Goal: Transaction & Acquisition: Purchase product/service

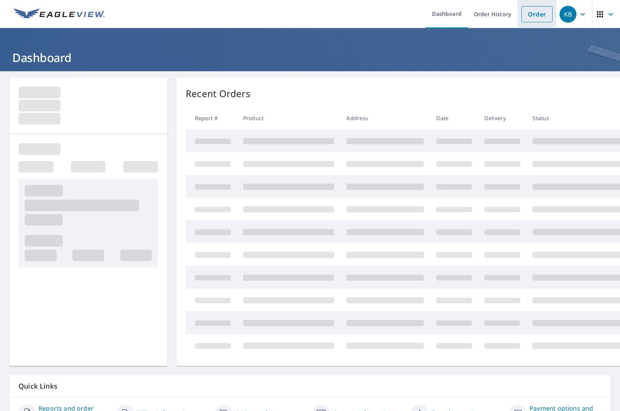
click at [531, 14] on link "Order" at bounding box center [536, 14] width 31 height 16
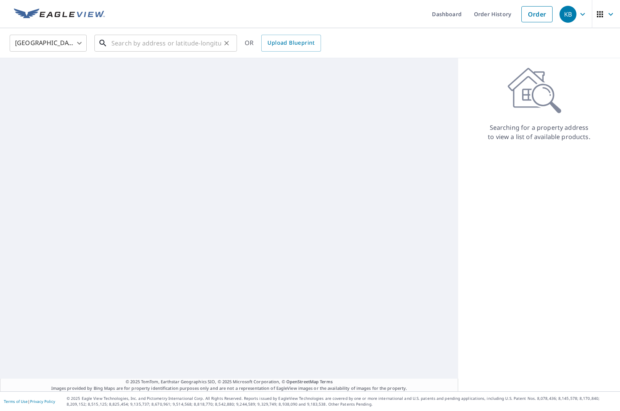
click at [121, 42] on input "text" at bounding box center [166, 43] width 110 height 22
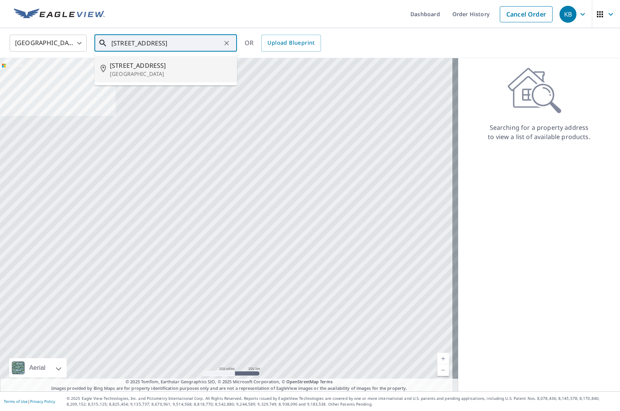
click at [148, 66] on span "[STREET_ADDRESS]" at bounding box center [170, 65] width 121 height 9
type input "[STREET_ADDRESS]"
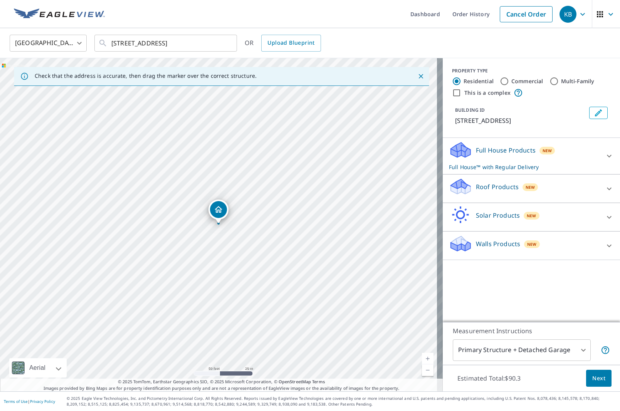
click at [605, 184] on div at bounding box center [609, 189] width 19 height 19
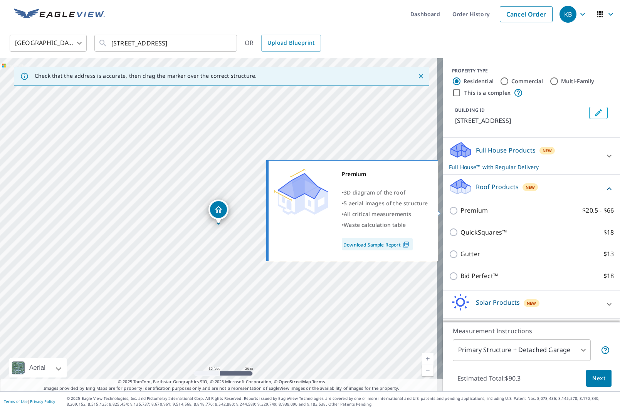
click at [469, 213] on p "Premium" at bounding box center [474, 211] width 27 height 10
click at [461, 213] on input "Premium $20.5 - $66" at bounding box center [455, 210] width 12 height 9
checkbox input "true"
checkbox input "false"
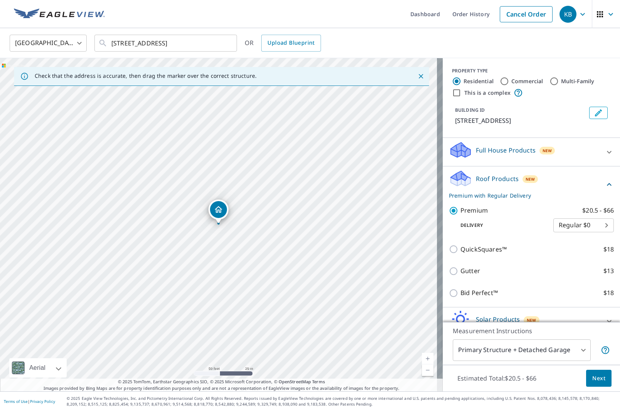
scroll to position [43, 0]
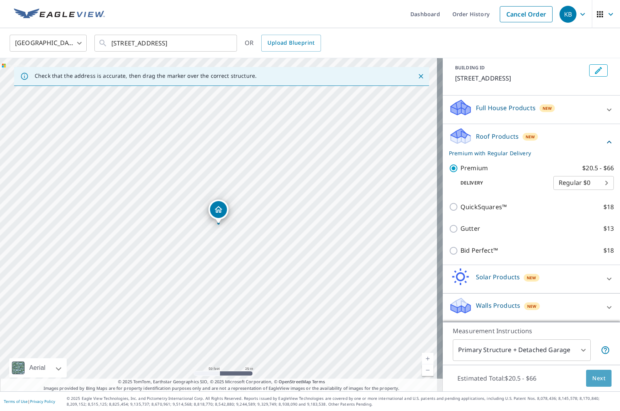
click at [592, 379] on span "Next" at bounding box center [598, 379] width 13 height 10
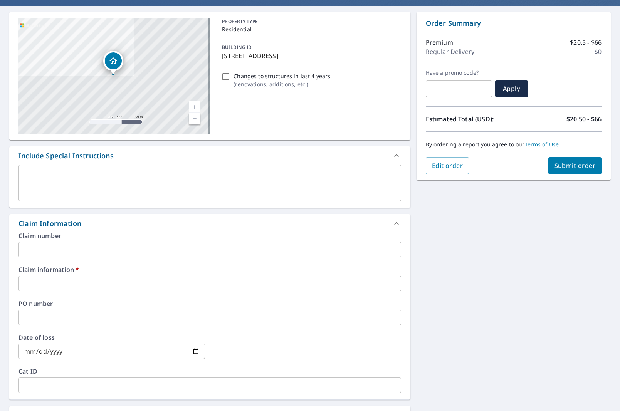
scroll to position [154, 0]
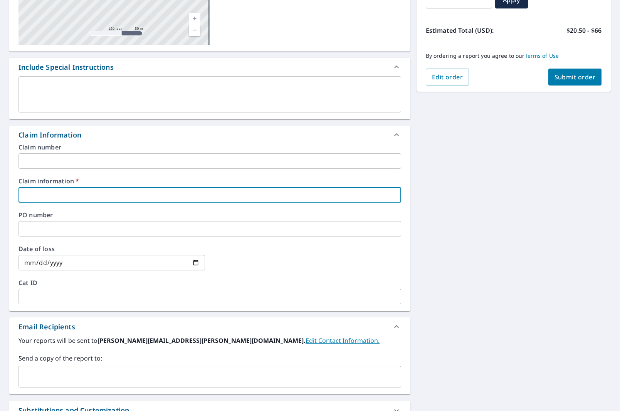
click at [58, 191] on input "text" at bounding box center [210, 194] width 383 height 15
type input "[PERSON_NAME] Contracting"
checkbox input "true"
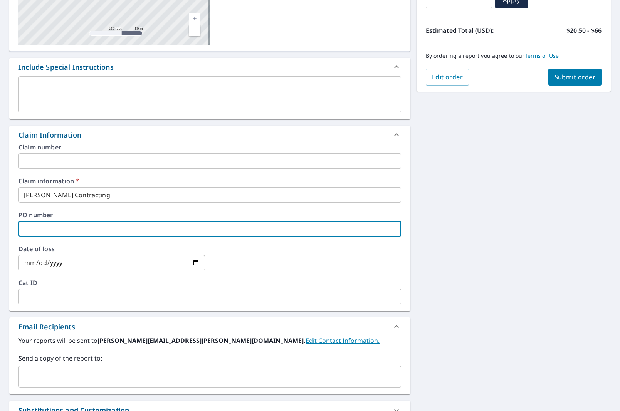
click at [59, 227] on input "text" at bounding box center [210, 228] width 383 height 15
click at [57, 169] on div "Claim number ​ Claim information   * [PERSON_NAME] Contracting ​ PO number ​ Da…" at bounding box center [209, 227] width 401 height 167
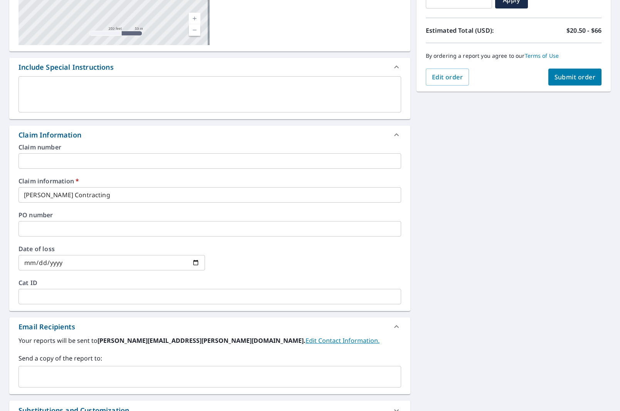
click at [55, 158] on input "text" at bounding box center [210, 160] width 383 height 15
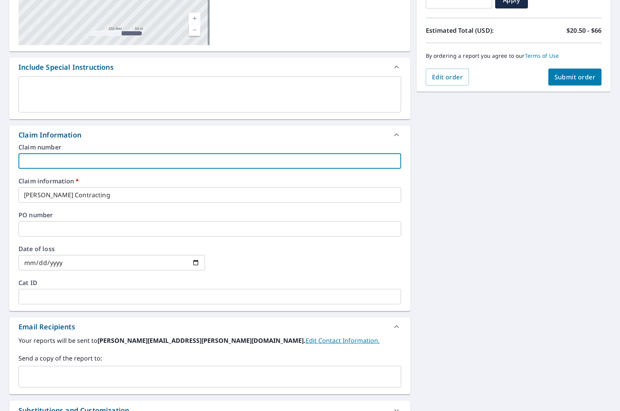
type input "505091"
checkbox input "true"
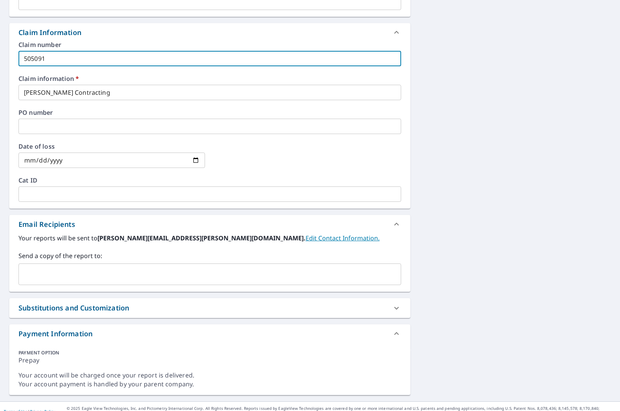
scroll to position [267, 0]
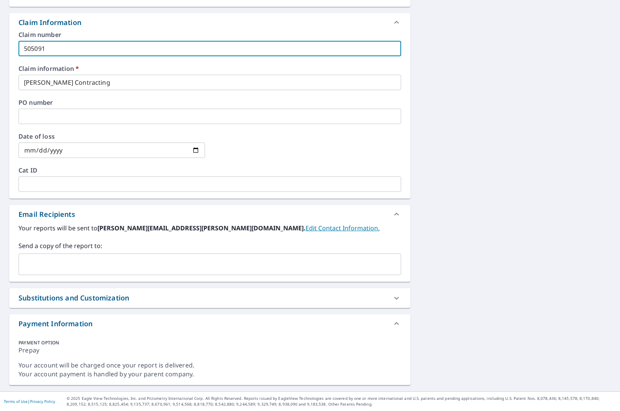
click at [73, 271] on input "text" at bounding box center [204, 264] width 364 height 15
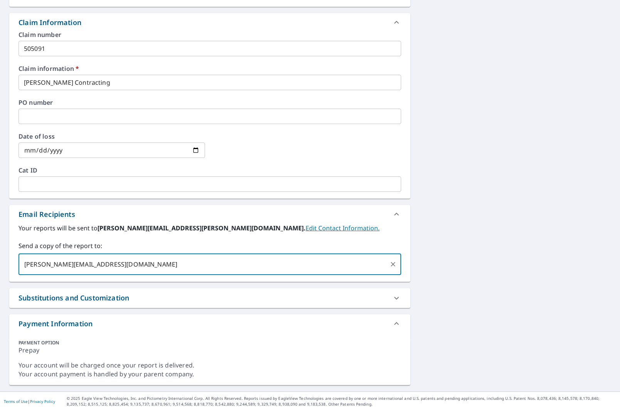
type input "[PERSON_NAME][EMAIL_ADDRESS][DOMAIN_NAME]"
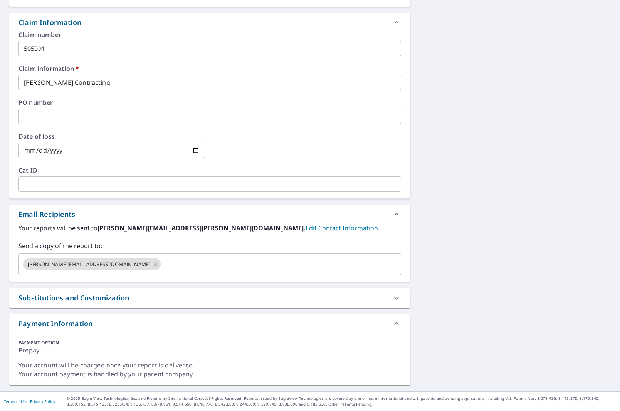
drag, startPoint x: 496, startPoint y: 160, endPoint x: 485, endPoint y: 154, distance: 12.4
click at [495, 160] on div "[STREET_ADDRESS] Aerial Road A standard road map Aerial A detailed look from ab…" at bounding box center [310, 98] width 620 height 587
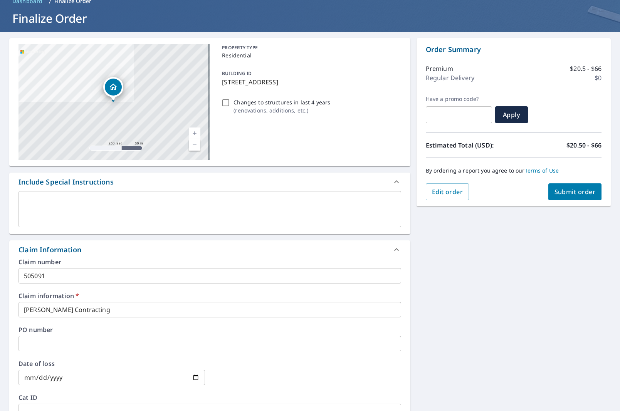
scroll to position [0, 0]
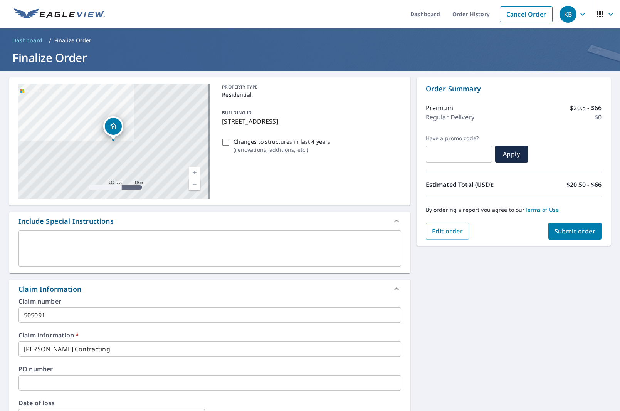
click at [570, 229] on span "Submit order" at bounding box center [575, 231] width 41 height 8
checkbox input "true"
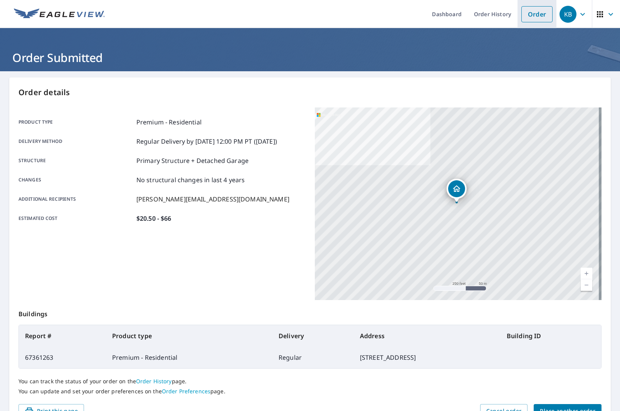
click at [528, 14] on link "Order" at bounding box center [536, 14] width 31 height 16
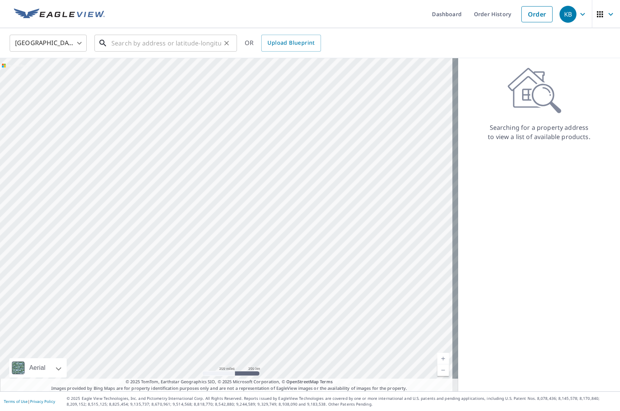
click at [129, 47] on input "text" at bounding box center [166, 43] width 110 height 22
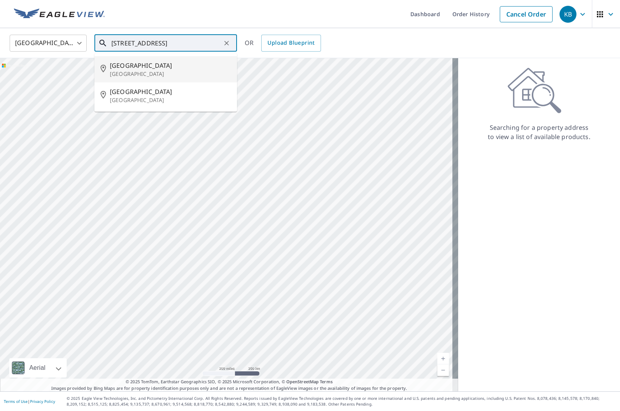
click at [152, 70] on div "[STREET_ADDRESS][PERSON_NAME]" at bounding box center [170, 69] width 121 height 17
type input "[STREET_ADDRESS][PERSON_NAME]"
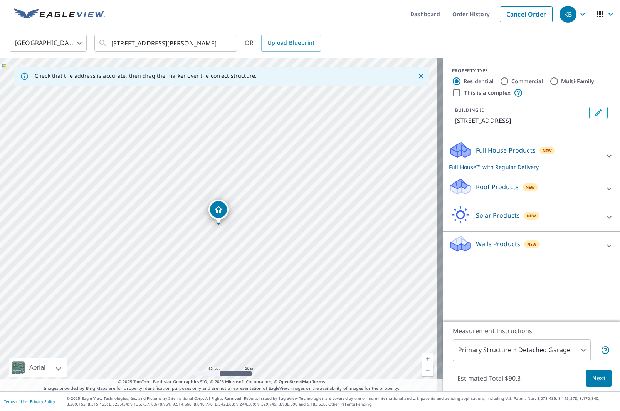
click at [575, 186] on div "Roof Products New" at bounding box center [524, 189] width 151 height 22
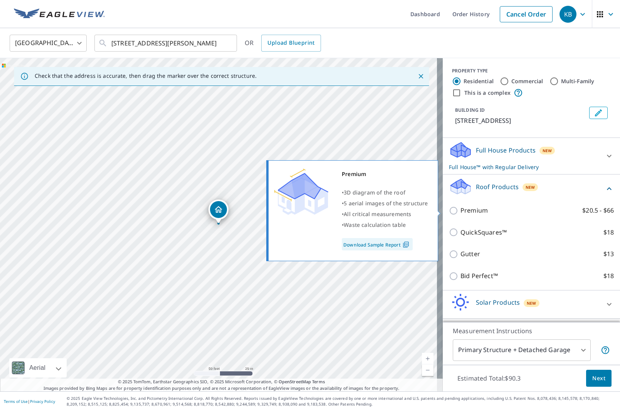
click at [462, 211] on p "Premium" at bounding box center [474, 211] width 27 height 10
click at [461, 211] on input "Premium $20.5 - $66" at bounding box center [455, 210] width 12 height 9
checkbox input "true"
checkbox input "false"
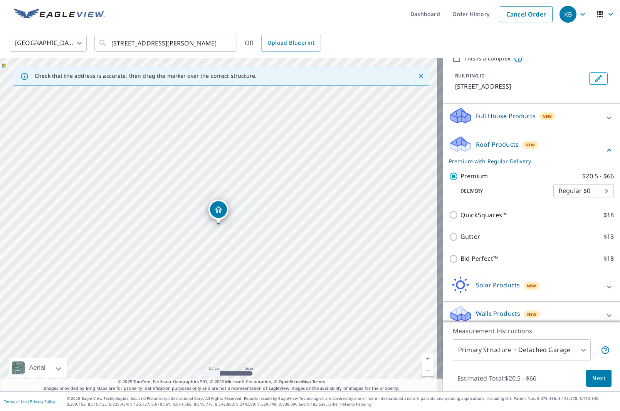
scroll to position [43, 0]
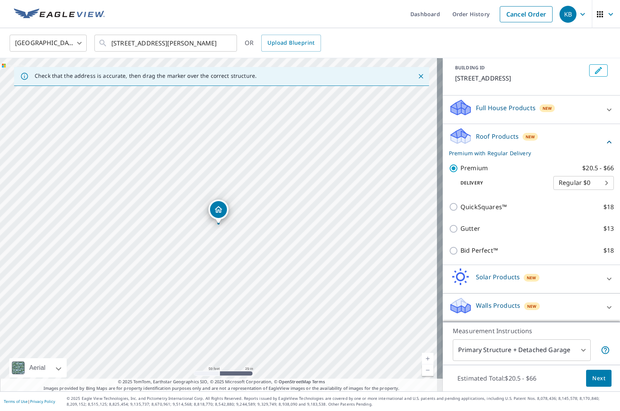
click at [596, 378] on span "Next" at bounding box center [598, 379] width 13 height 10
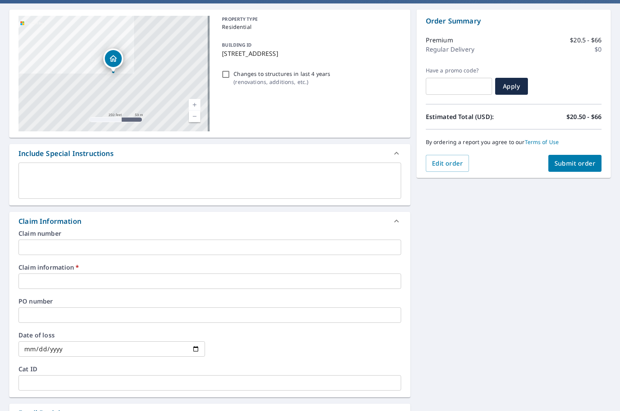
scroll to position [154, 0]
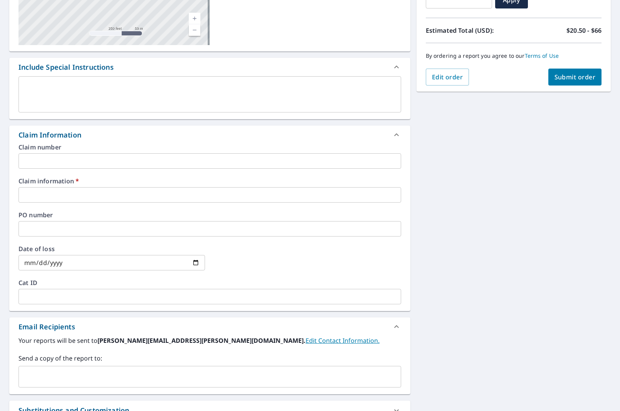
click at [98, 199] on input "text" at bounding box center [210, 194] width 383 height 15
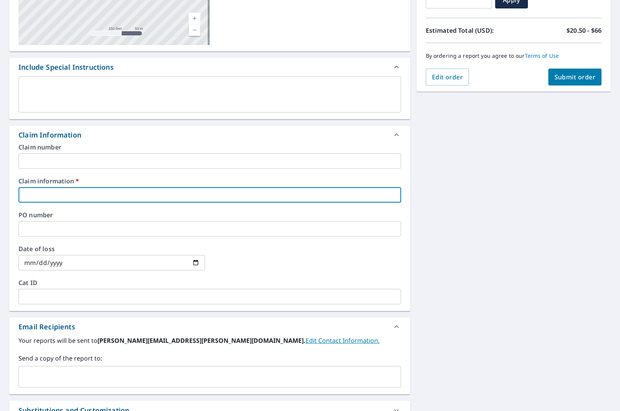
type input "[PERSON_NAME] Contracting"
checkbox input "true"
click at [81, 223] on input "text" at bounding box center [210, 228] width 383 height 15
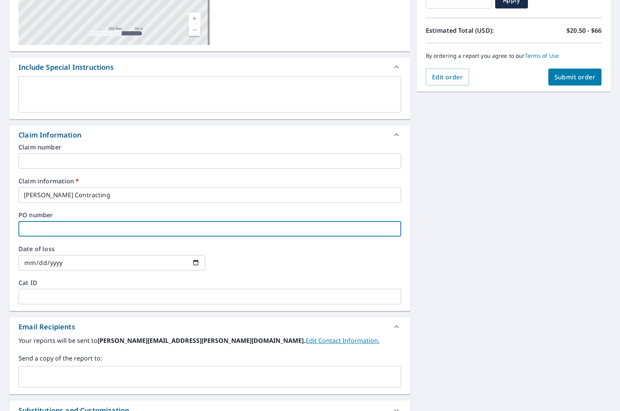
click at [82, 160] on input "text" at bounding box center [210, 160] width 383 height 15
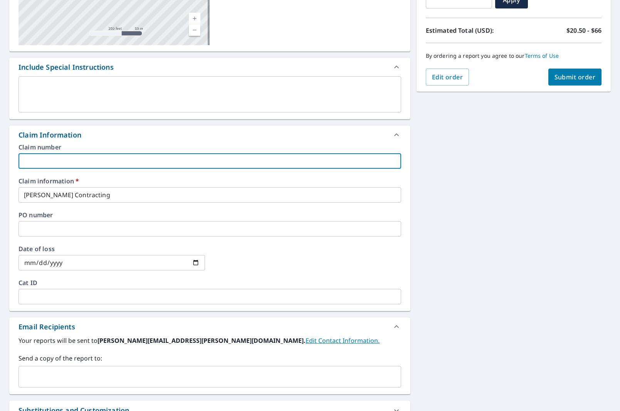
type input "505091"
checkbox input "true"
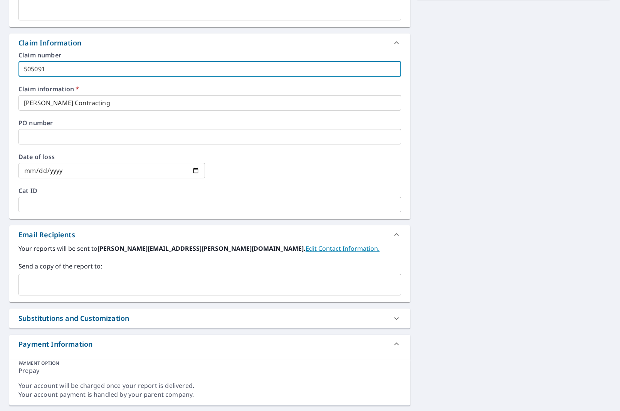
scroll to position [267, 0]
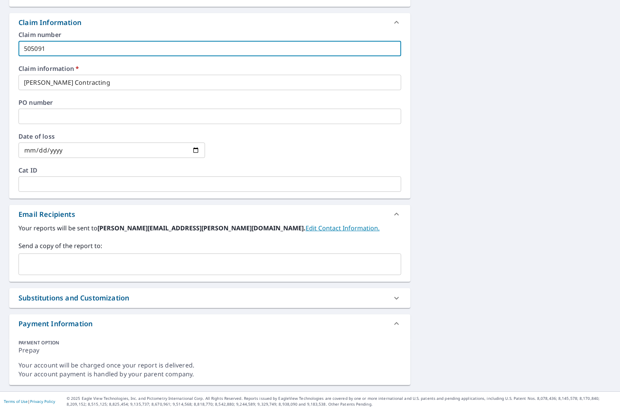
click at [85, 269] on input "text" at bounding box center [204, 264] width 364 height 15
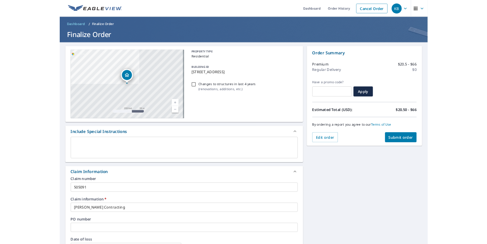
scroll to position [0, 0]
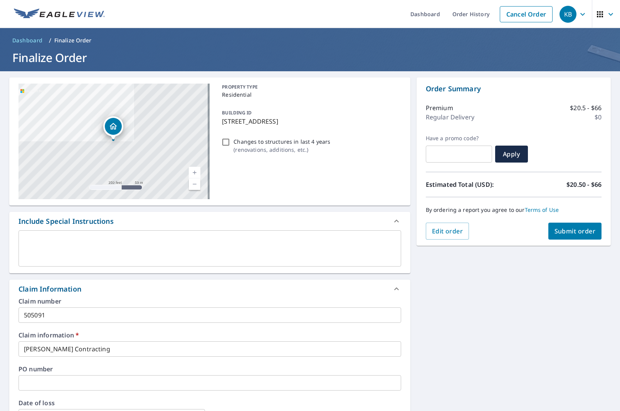
type input "[PERSON_NAME][EMAIL_ADDRESS][DOMAIN_NAME]"
click at [564, 228] on span "Submit order" at bounding box center [575, 231] width 41 height 8
checkbox input "true"
